Goal: Task Accomplishment & Management: Use online tool/utility

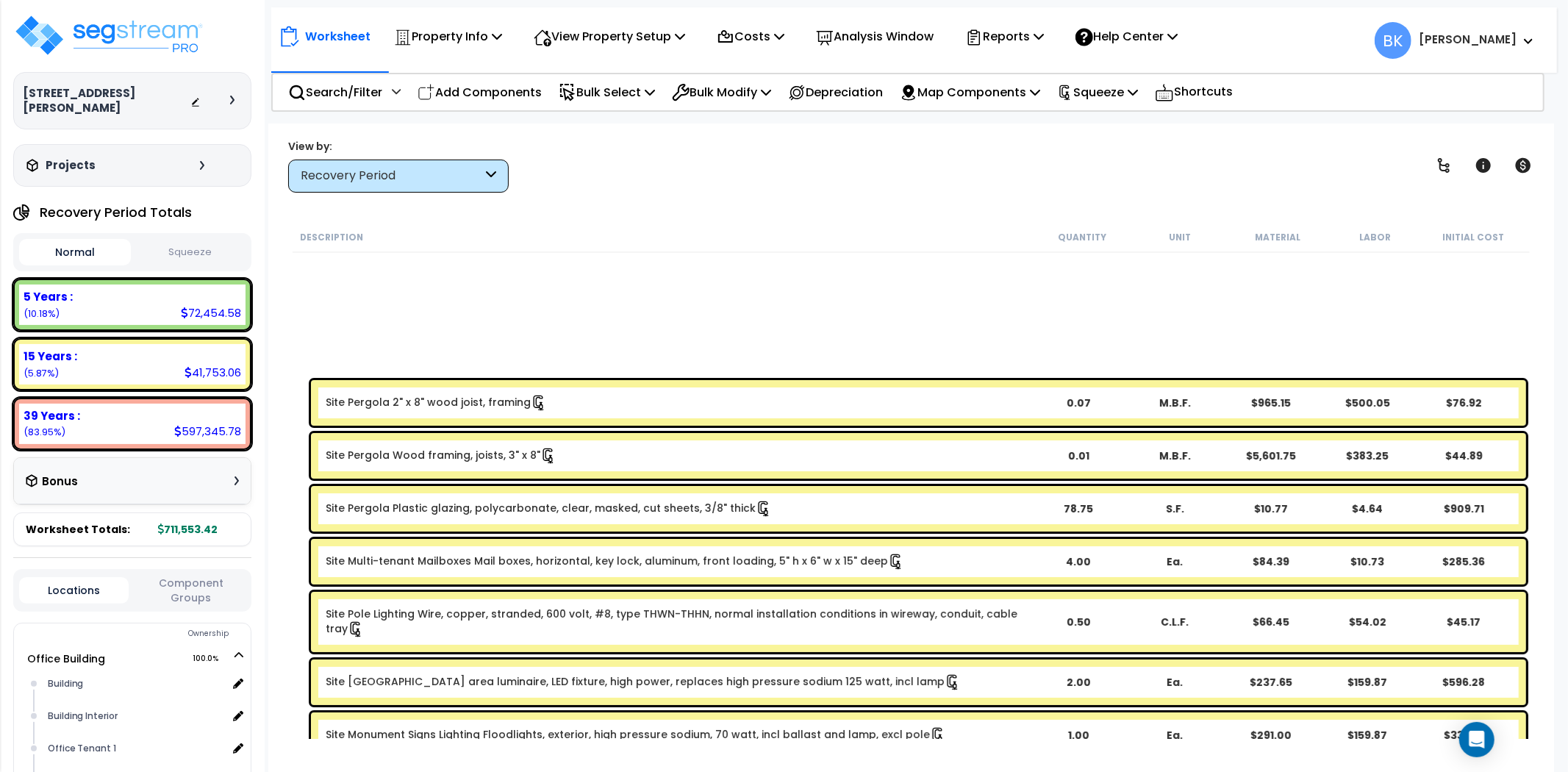
scroll to position [408, 0]
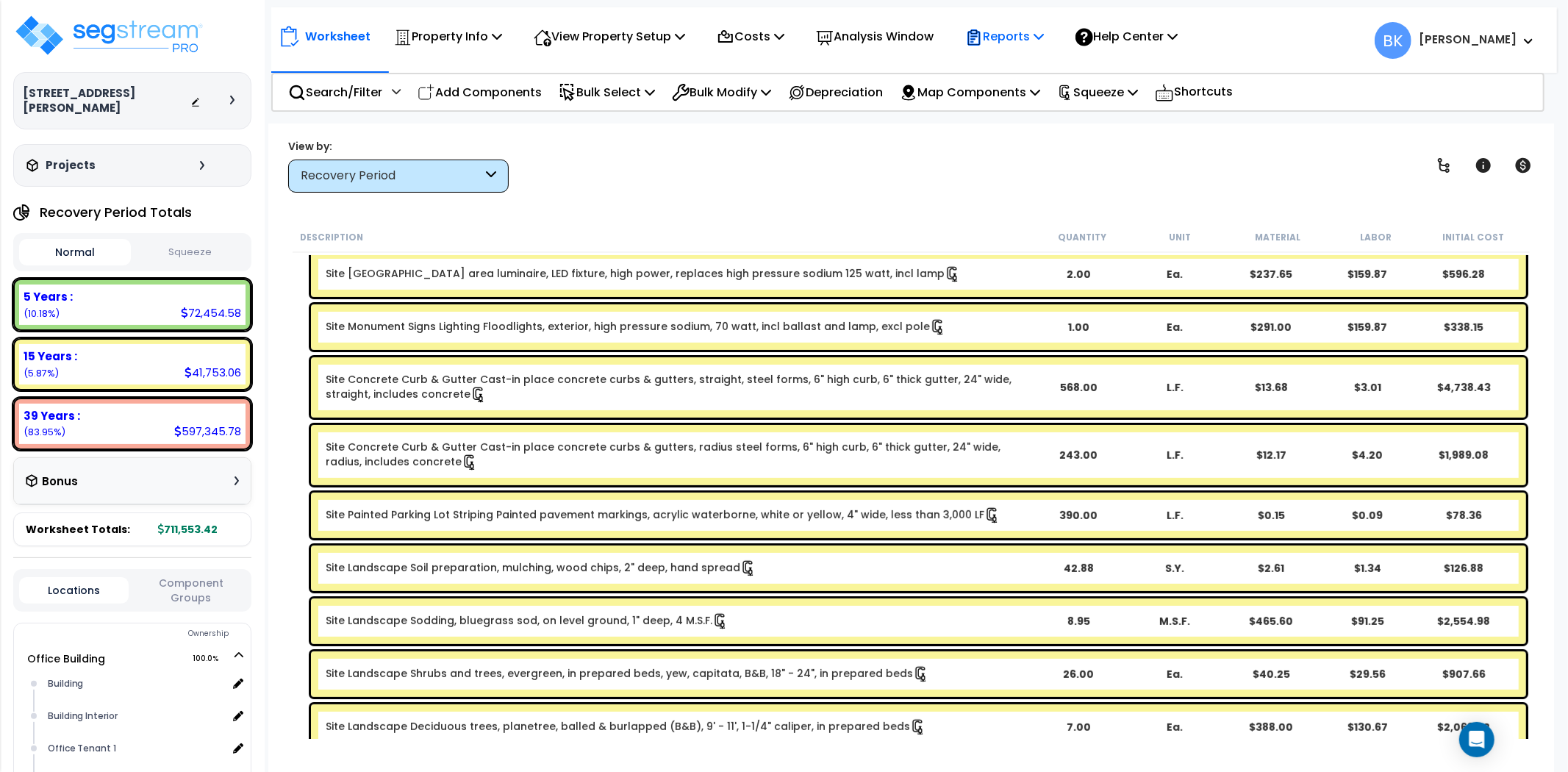
click at [1038, 31] on p "Reports" at bounding box center [1004, 36] width 79 height 20
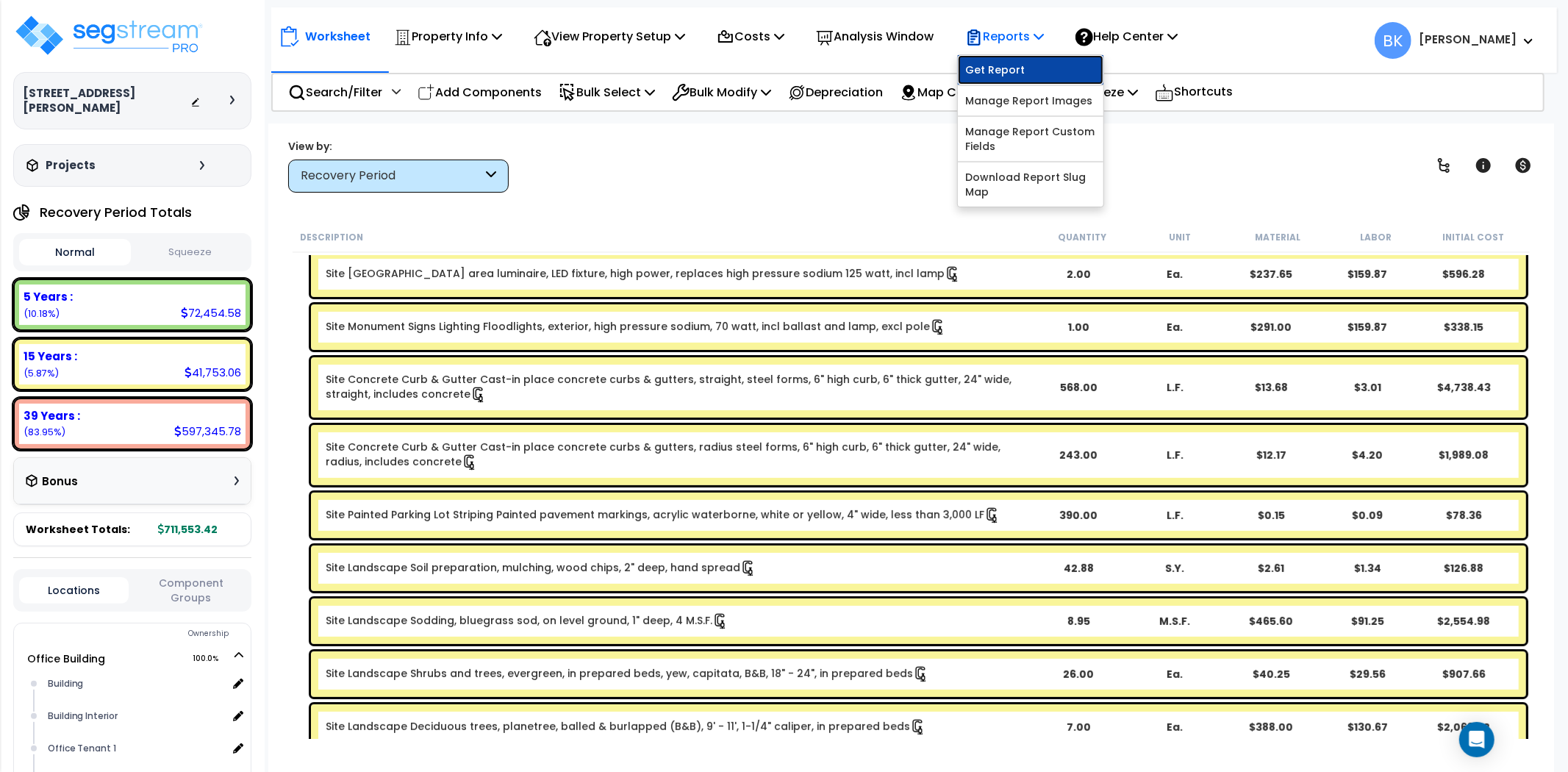
click at [1008, 67] on link "Get Report" at bounding box center [1031, 70] width 146 height 29
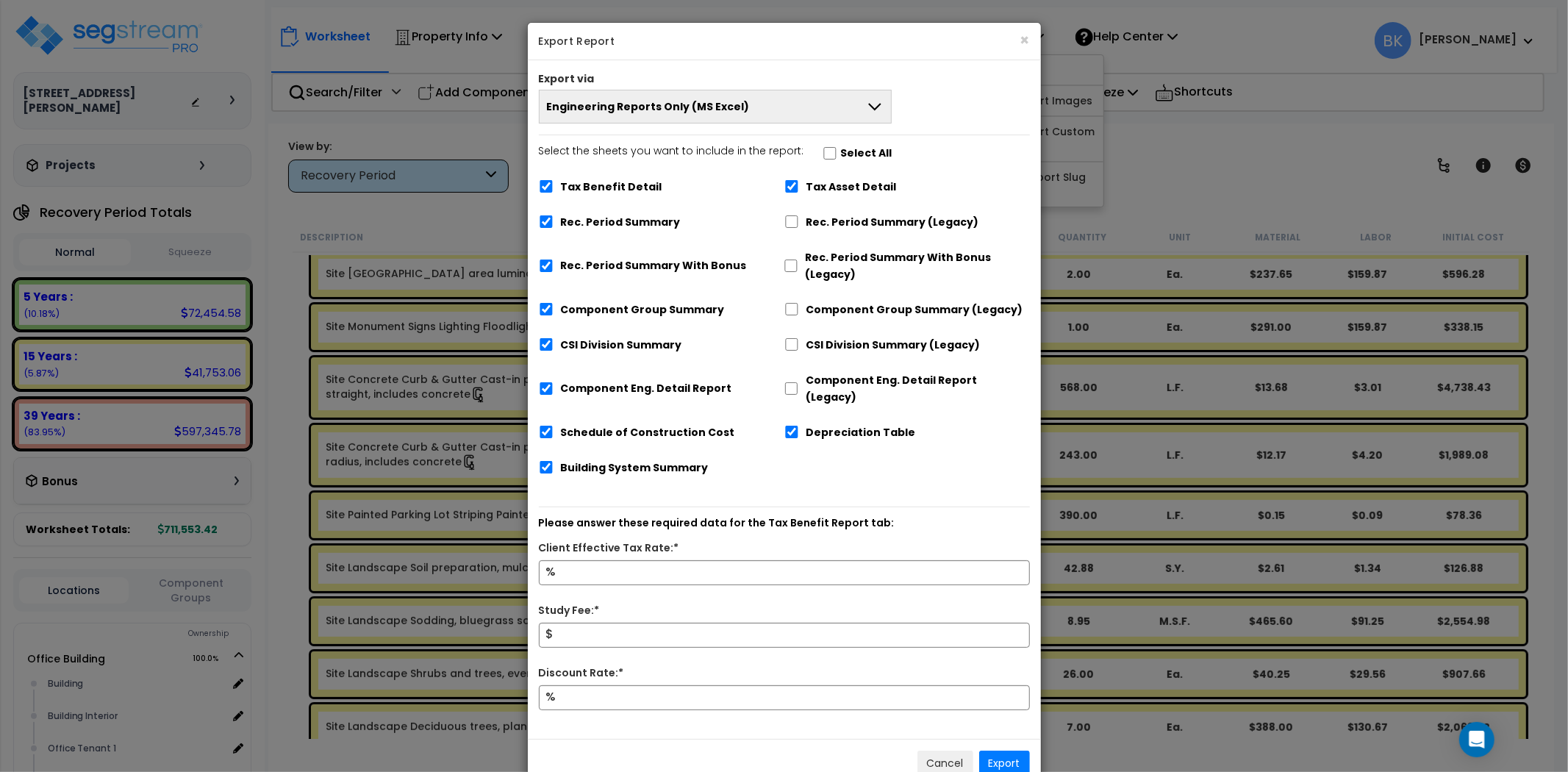
click at [630, 180] on label "Tax Benefit Detail" at bounding box center [612, 187] width 102 height 17
click at [554, 180] on input "Tax Benefit Detail" at bounding box center [546, 186] width 15 height 13
checkbox input "false"
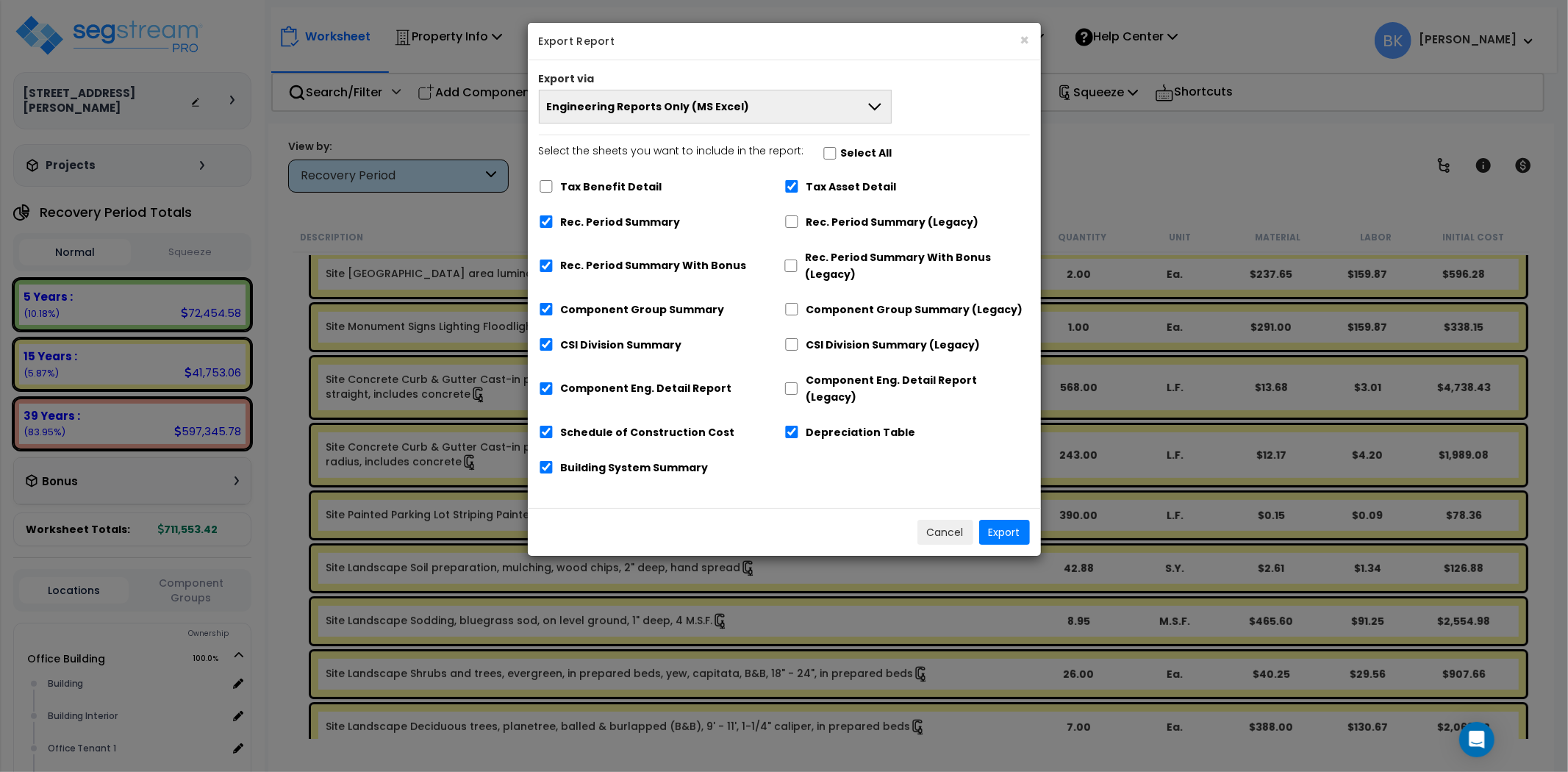
click at [621, 258] on label "Rec. Period Summary With Bonus" at bounding box center [654, 266] width 186 height 17
click at [554, 260] on input "Rec. Period Summary With Bonus" at bounding box center [546, 266] width 15 height 13
checkbox input "false"
click at [836, 168] on div "Select the sheets you want to include in the report: Select All Tax Benefit Det…" at bounding box center [785, 315] width 513 height 345
drag, startPoint x: 821, startPoint y: 182, endPoint x: 863, endPoint y: 398, distance: 220.0
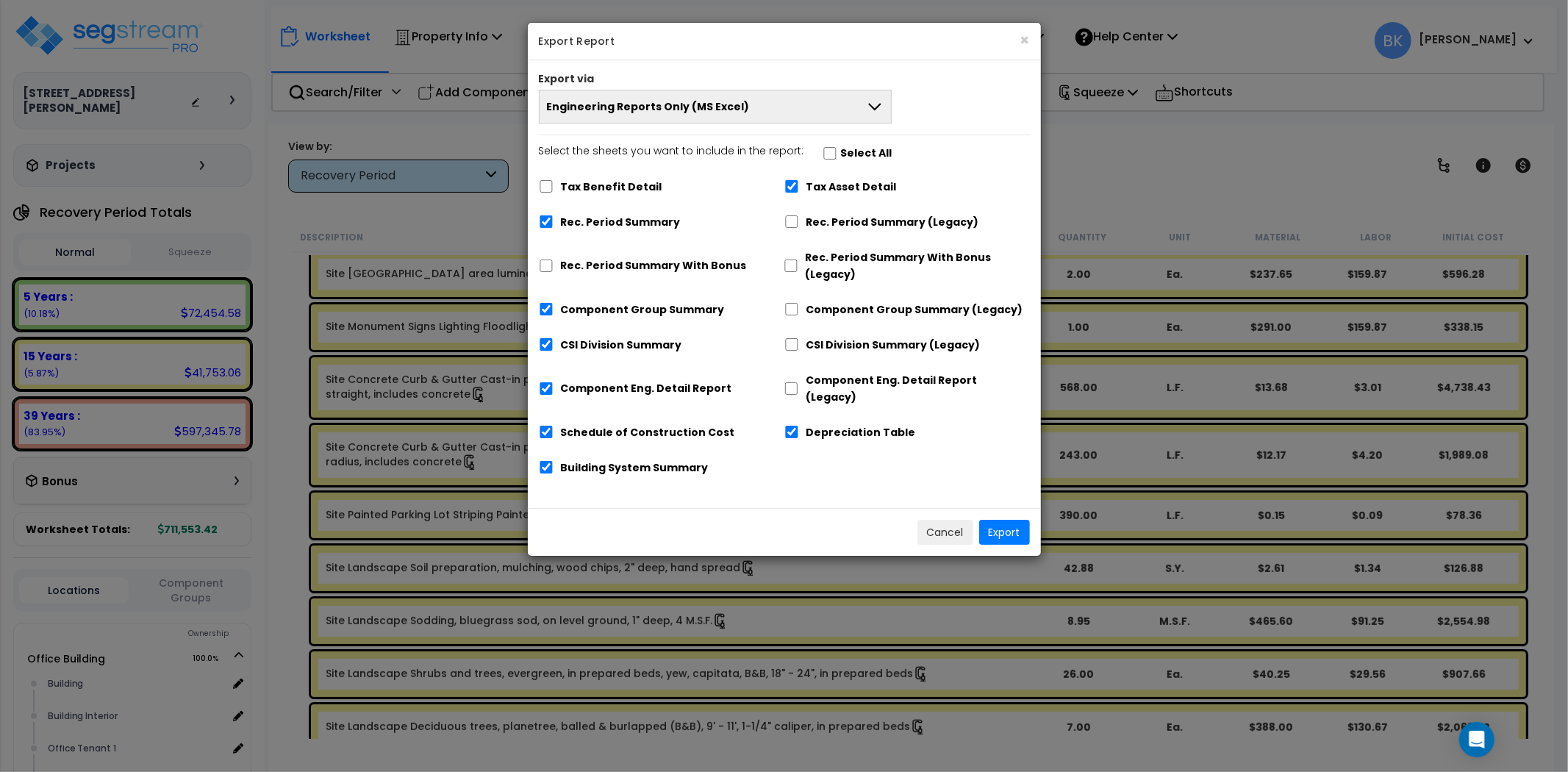
click at [824, 183] on label "Tax Asset Detail" at bounding box center [851, 187] width 91 height 17
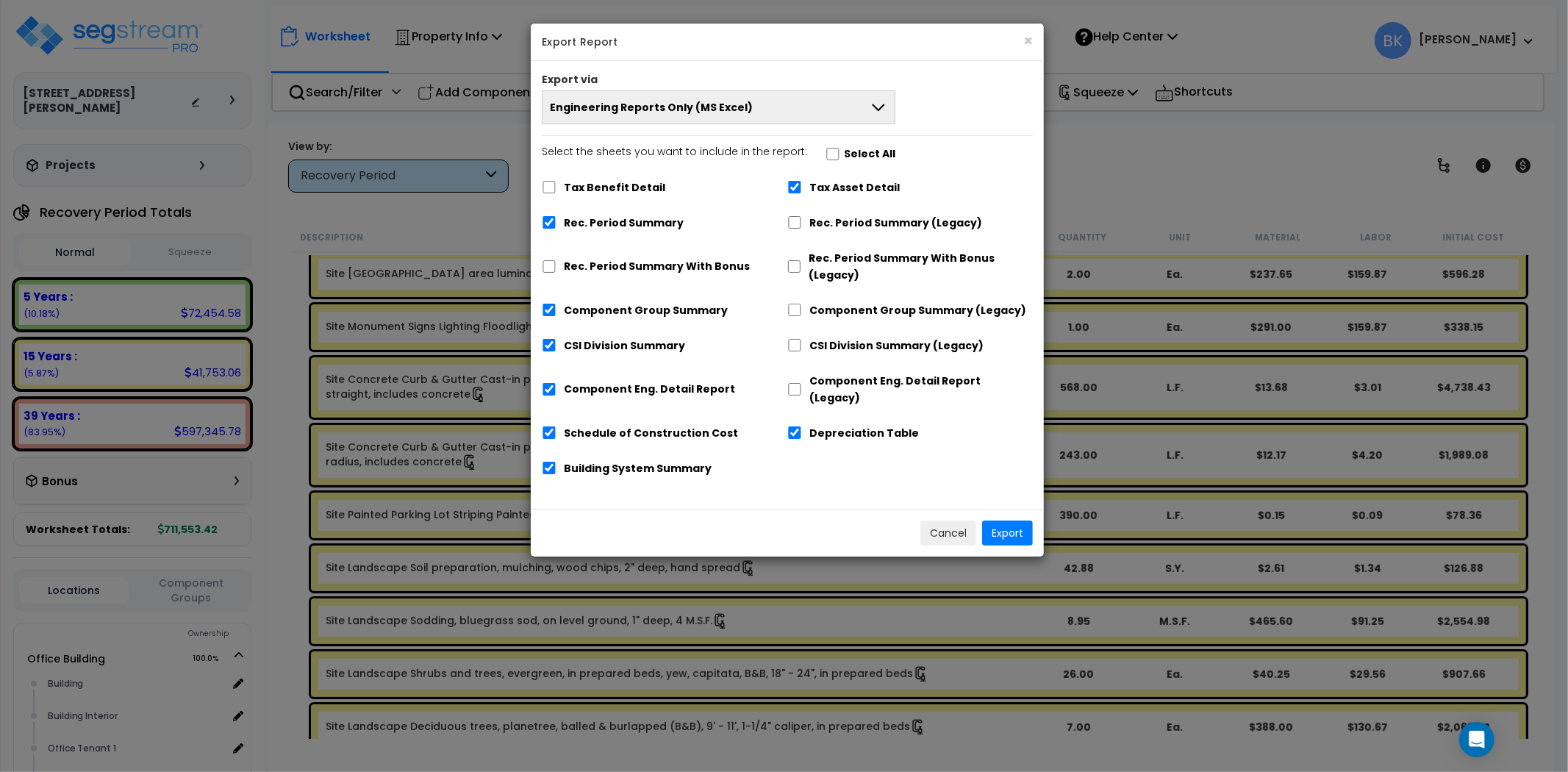
click at [815, 180] on label "Tax Asset Detail" at bounding box center [854, 188] width 91 height 17
click at [802, 181] on input "Tax Asset Detail" at bounding box center [795, 187] width 15 height 13
checkbox input "false"
click at [806, 420] on div "Depreciation Table" at bounding box center [910, 431] width 245 height 28
click at [806, 417] on div "Depreciation Table" at bounding box center [910, 431] width 245 height 28
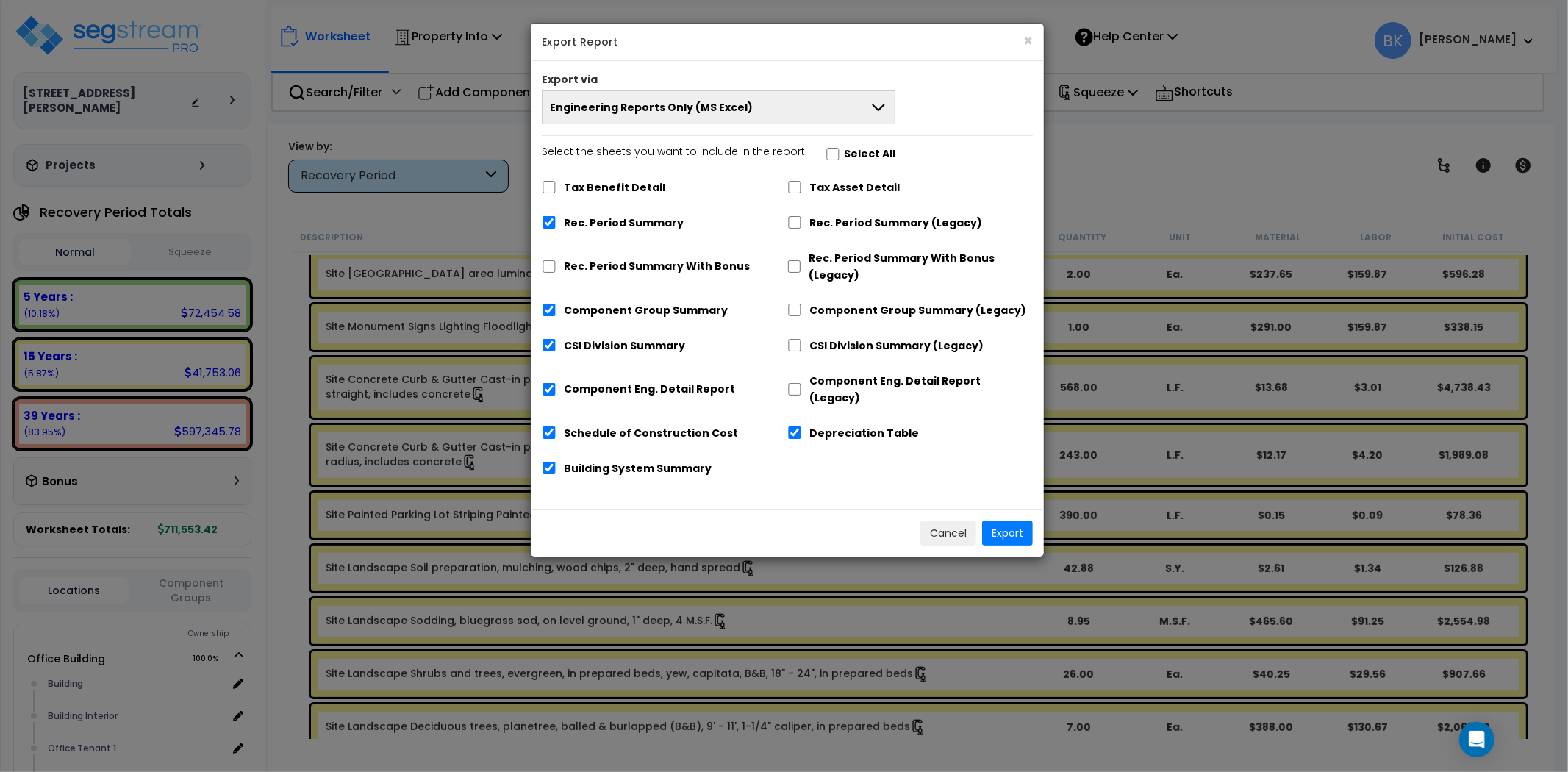
click at [782, 417] on div "Schedule of Construction Cost" at bounding box center [664, 431] width 245 height 28
click at [794, 426] on input "Depreciation Table" at bounding box center [795, 432] width 15 height 13
checkbox input "false"
click at [750, 97] on button "Engineering Reports Only (MS Excel)" at bounding box center [718, 107] width 354 height 34
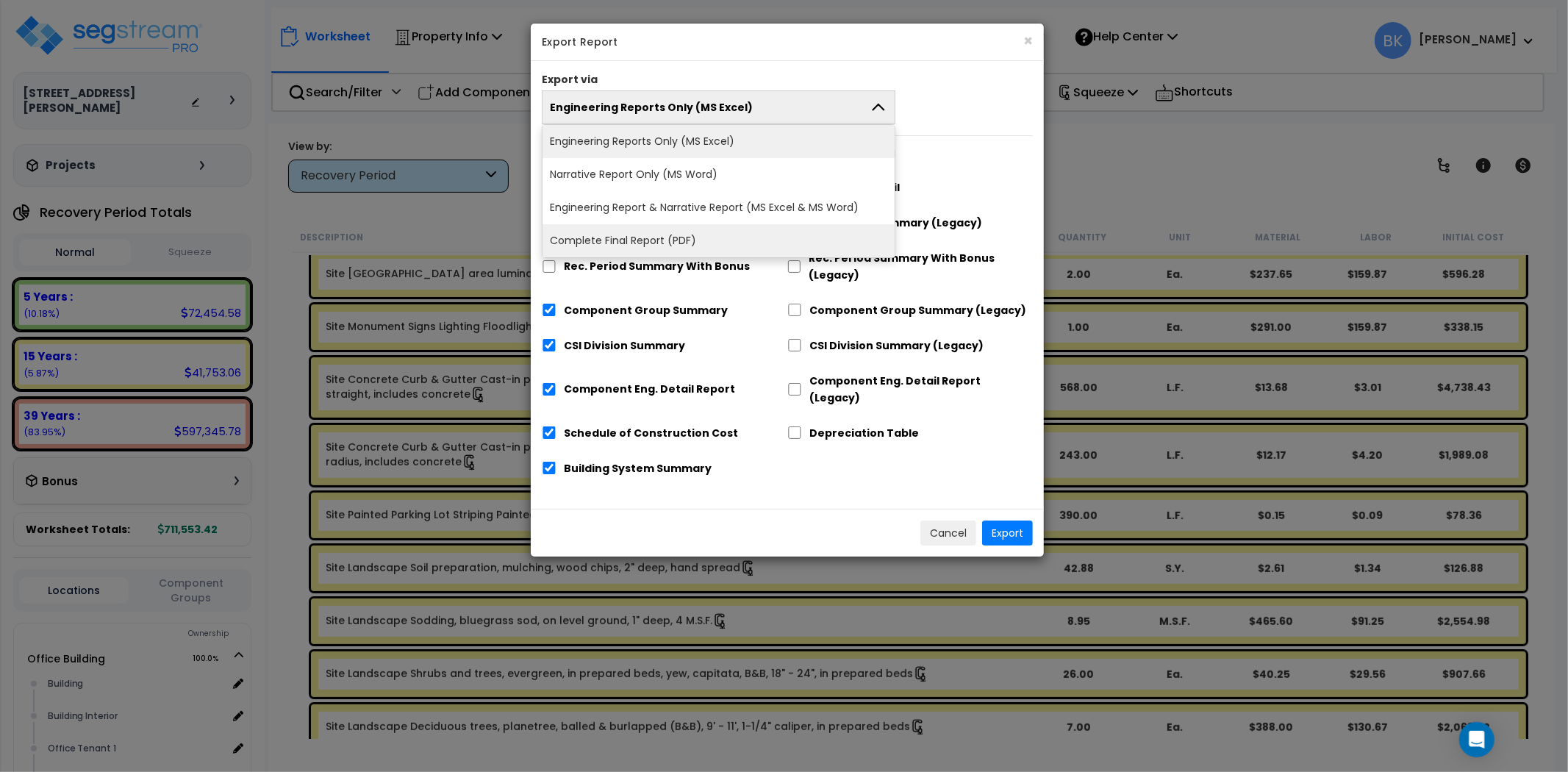
click at [671, 241] on li "Complete Final Report (PDF)" at bounding box center [718, 241] width 352 height 33
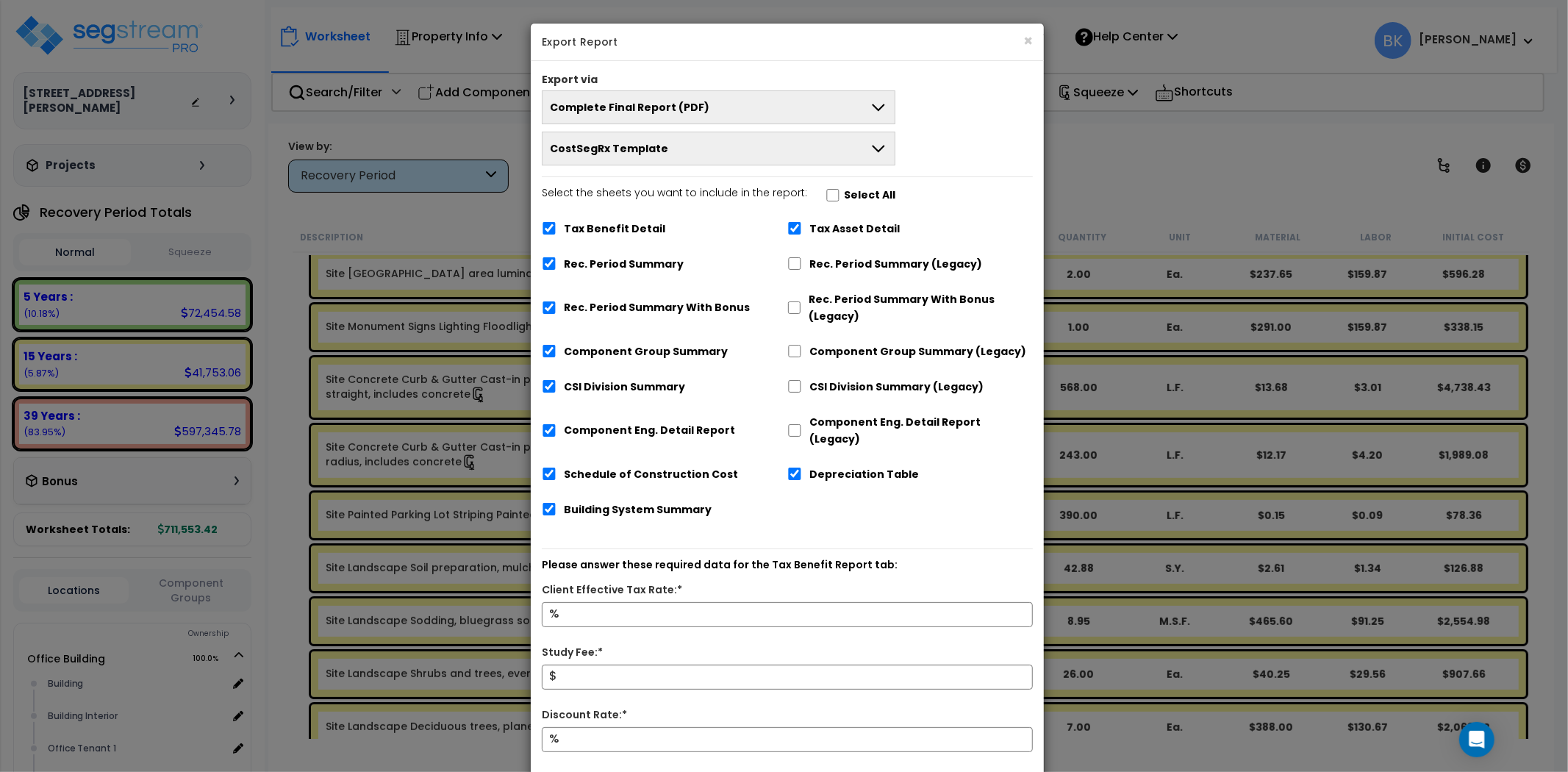
click at [633, 230] on label "Tax Benefit Detail" at bounding box center [615, 229] width 102 height 17
click at [557, 230] on input "Tax Benefit Detail" at bounding box center [549, 228] width 15 height 13
checkbox input "false"
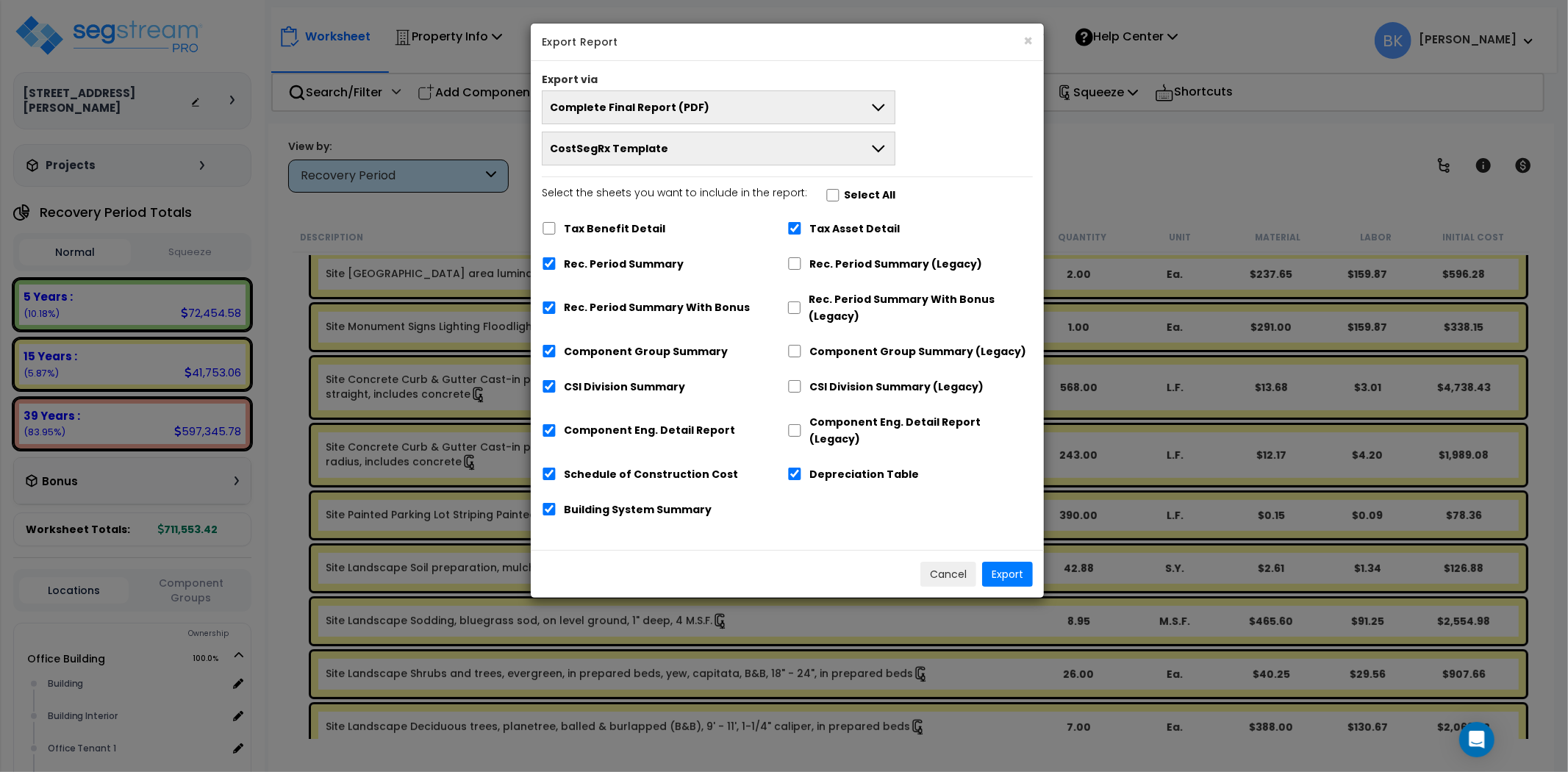
click at [611, 310] on label "Rec. Period Summary With Bonus" at bounding box center [657, 307] width 186 height 17
click at [557, 310] on input "Rec. Period Summary With Bonus" at bounding box center [549, 307] width 15 height 13
checkbox input "false"
click at [838, 233] on label "Tax Asset Detail" at bounding box center [854, 229] width 91 height 17
click at [802, 233] on input "Tax Asset Detail" at bounding box center [795, 228] width 15 height 13
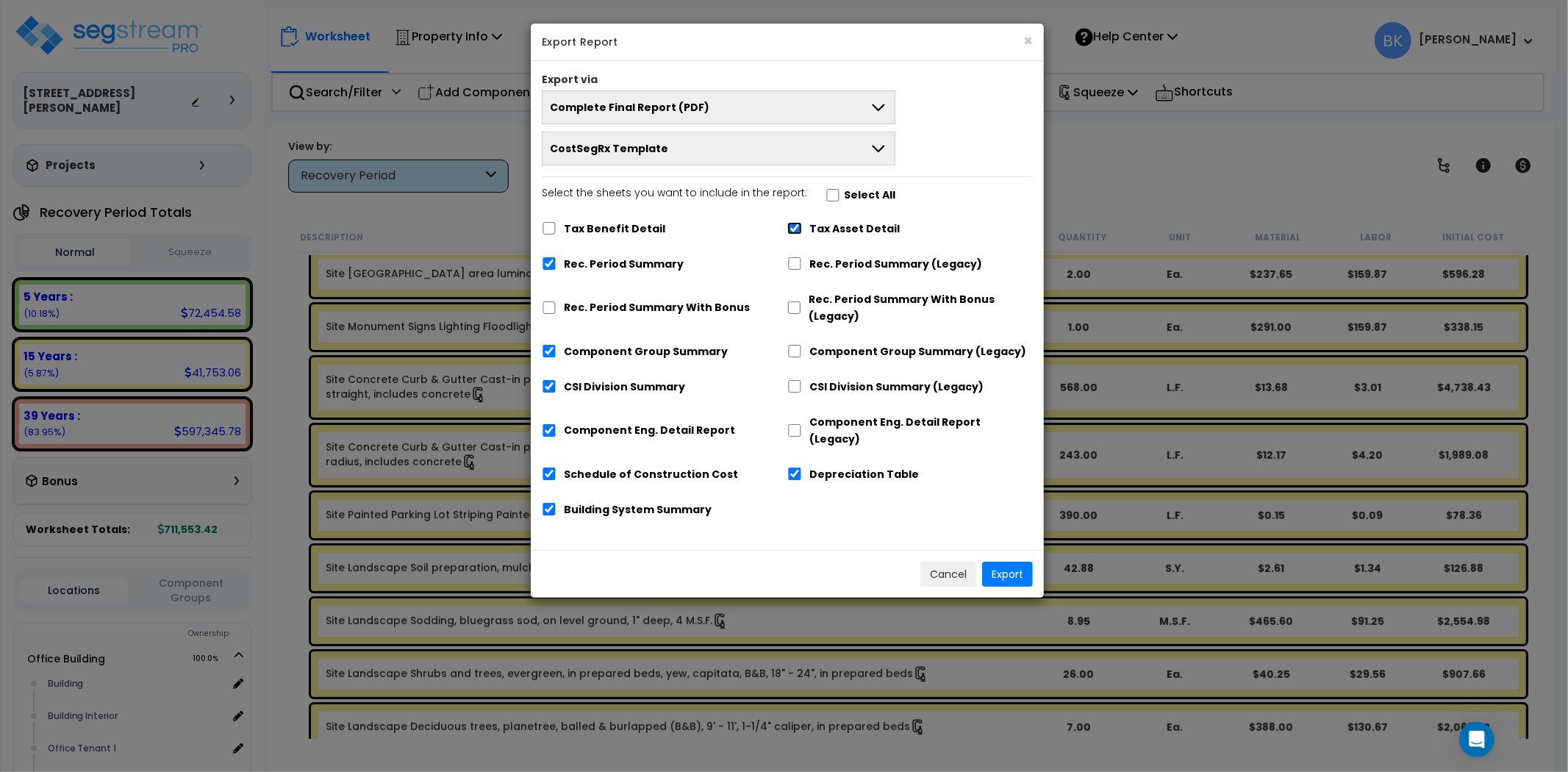
checkbox input "false"
click at [842, 466] on label "Depreciation Table" at bounding box center [864, 474] width 109 height 17
click at [802, 468] on input "Depreciation Table" at bounding box center [795, 474] width 15 height 13
checkbox input "false"
click at [1003, 562] on button "Export" at bounding box center [1008, 574] width 51 height 25
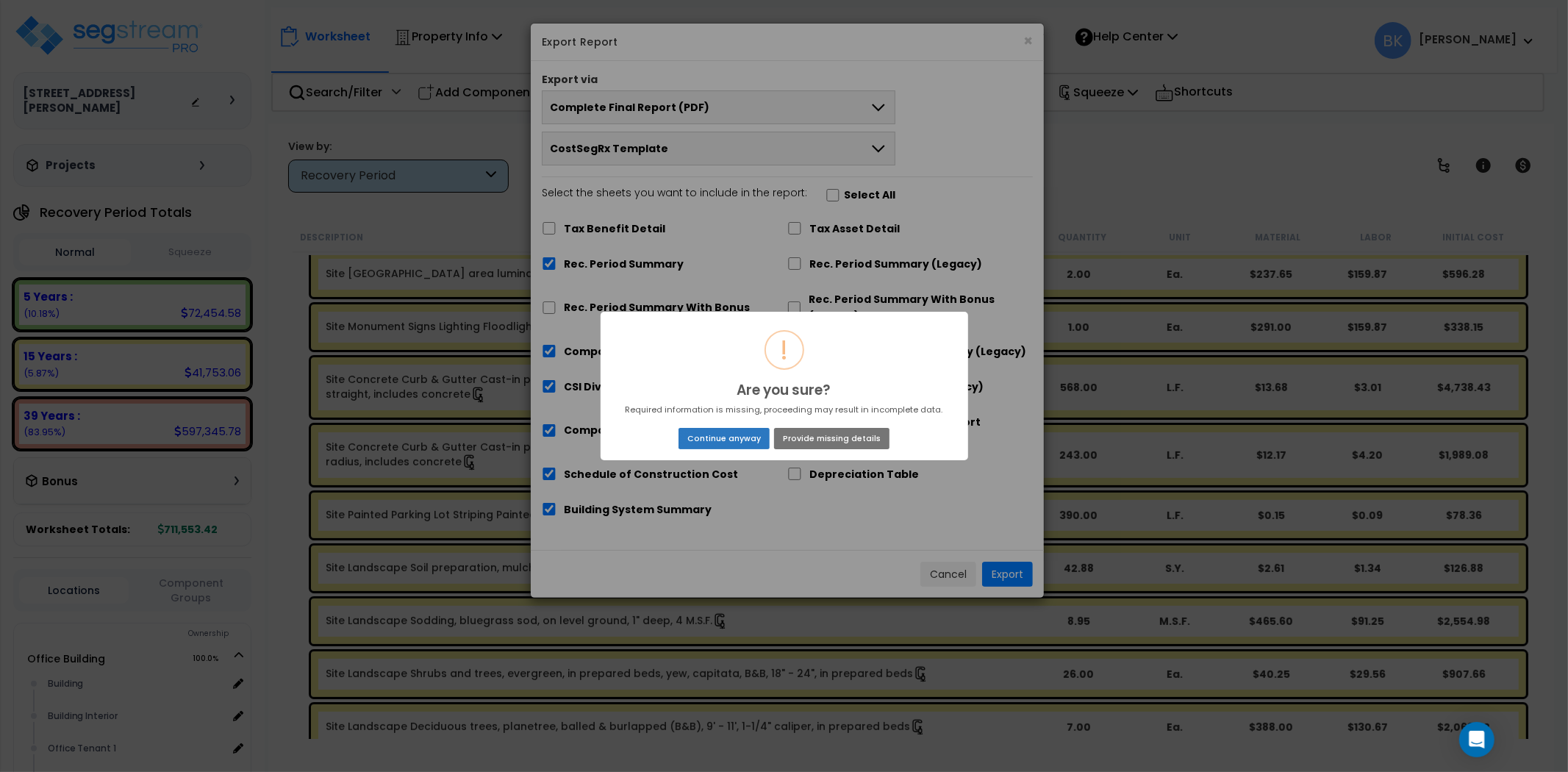
click at [741, 445] on button "Continue anyway" at bounding box center [723, 438] width 91 height 21
